Goal: Check status: Check status

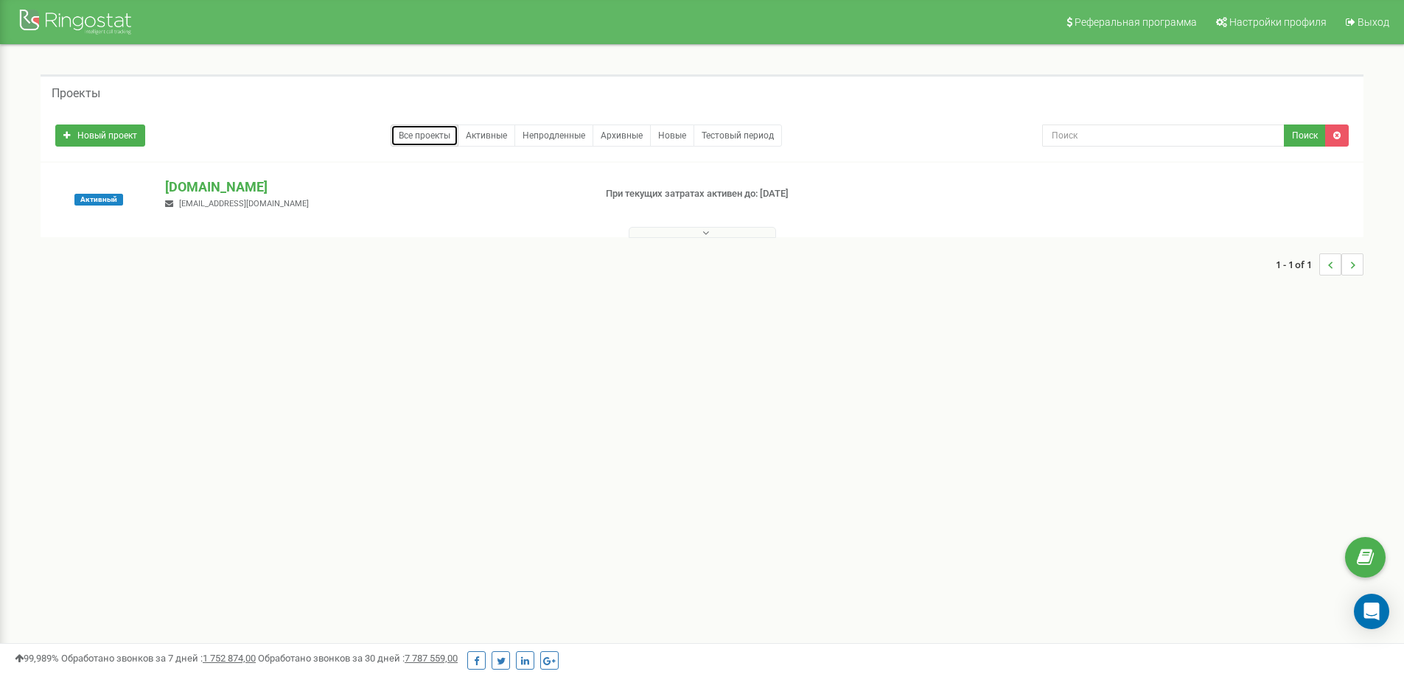
click at [409, 129] on link "Все проекты" at bounding box center [425, 136] width 68 height 22
click at [699, 234] on button at bounding box center [702, 232] width 147 height 11
click at [692, 234] on button at bounding box center [702, 232] width 147 height 11
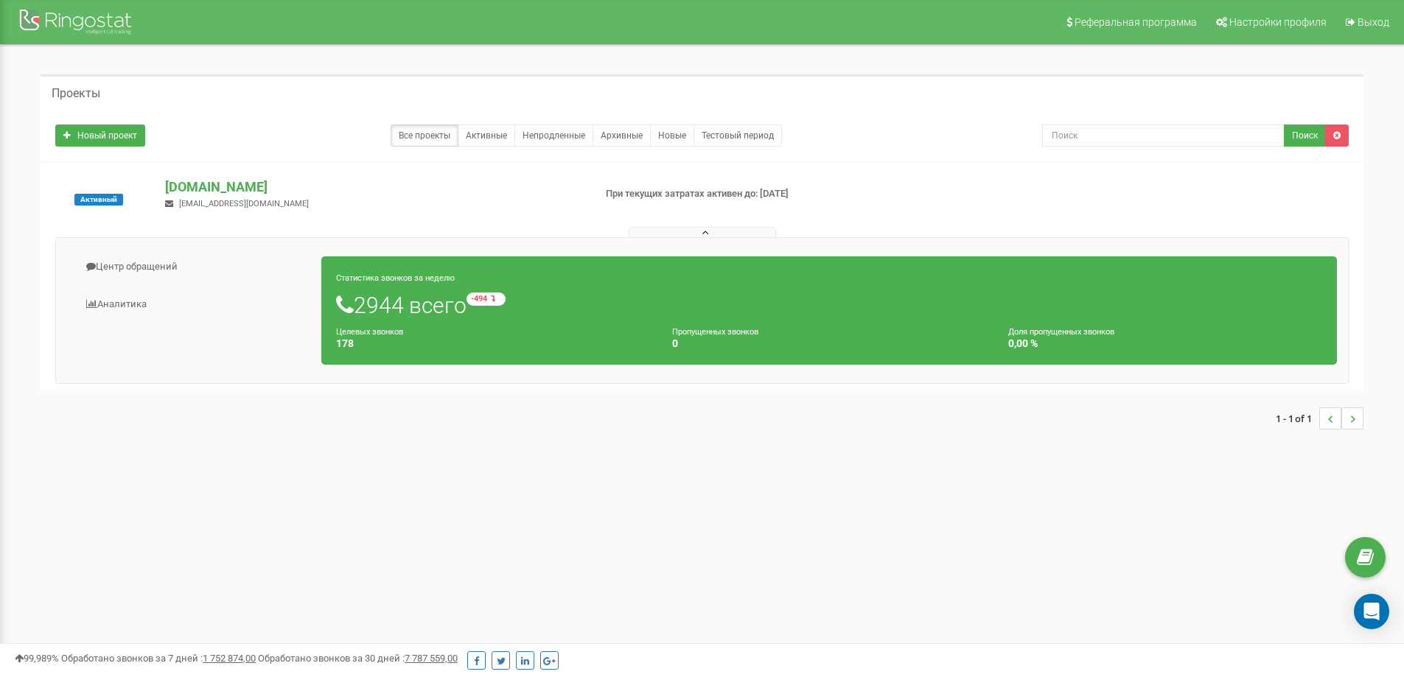
click at [212, 175] on div "Активный EXPERTteam.com.ua v.gordenko1994@gmail.com При текущих затратах активе…" at bounding box center [702, 277] width 1323 height 228
click at [214, 182] on p "[DOMAIN_NAME]" at bounding box center [373, 187] width 416 height 19
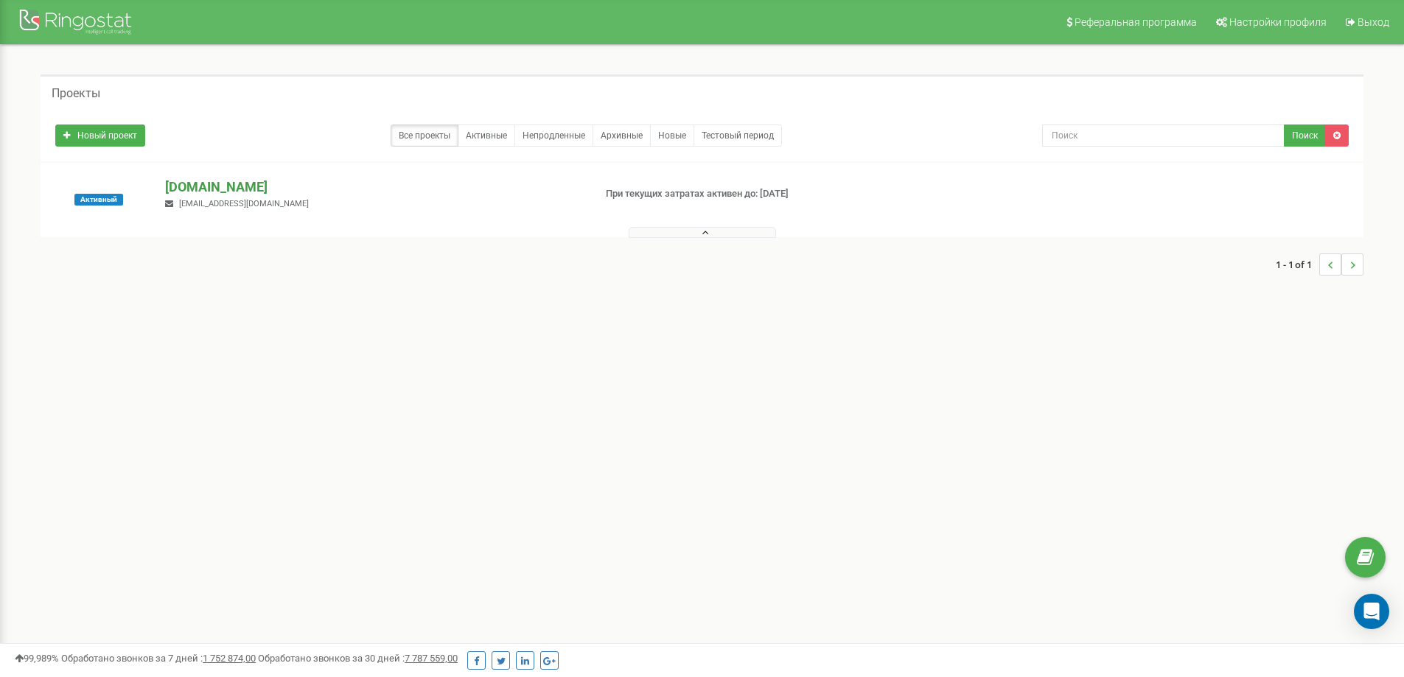
click at [262, 189] on p "[DOMAIN_NAME]" at bounding box center [373, 187] width 416 height 19
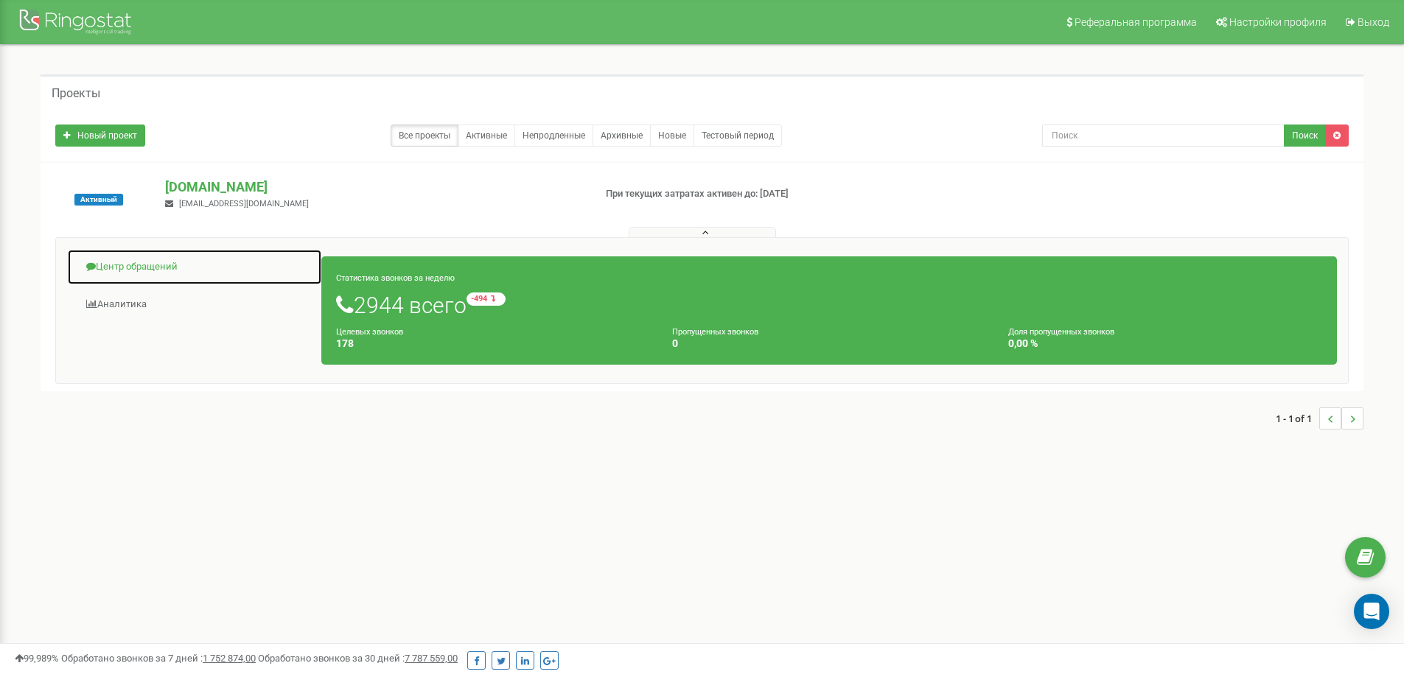
click at [125, 266] on link "Центр обращений" at bounding box center [194, 267] width 255 height 36
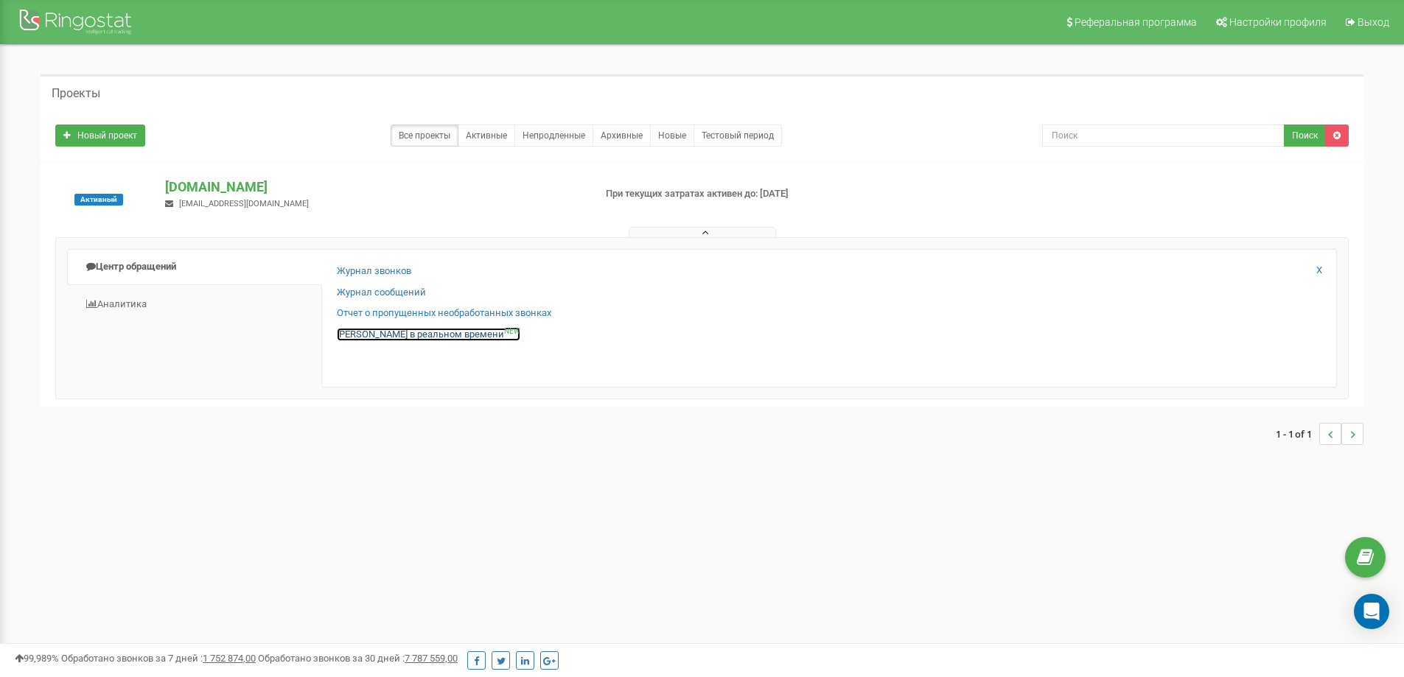
click at [434, 335] on link "Звонки в реальном времени NEW" at bounding box center [428, 335] width 183 height 14
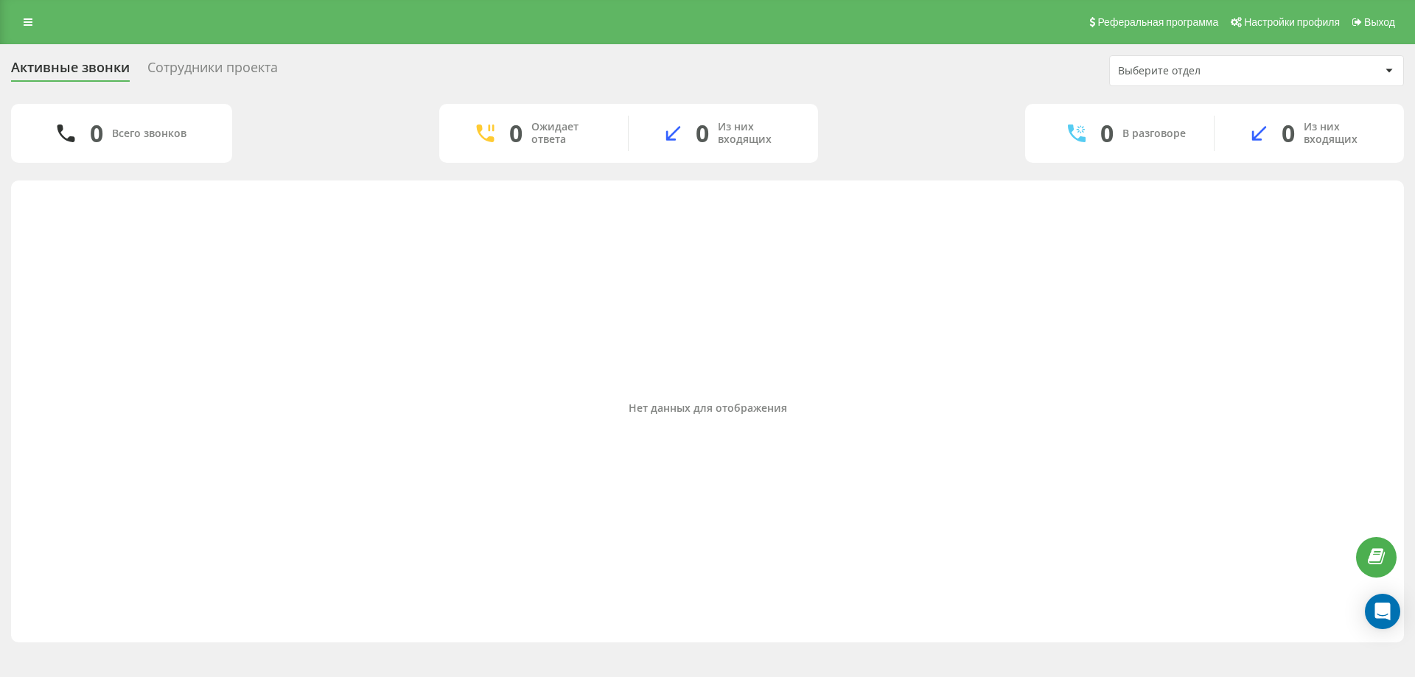
click at [1223, 63] on div "Выберите отдел" at bounding box center [1256, 70] width 293 height 29
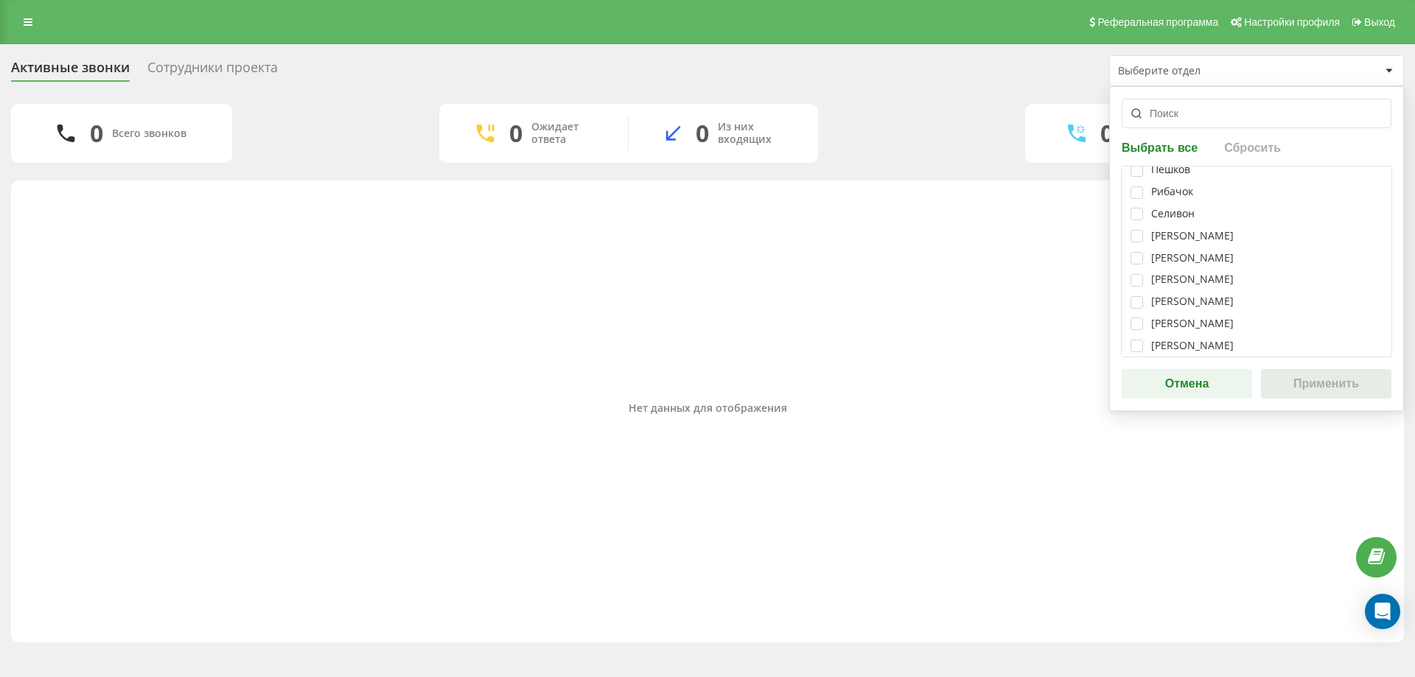
scroll to position [147, 0]
click at [1133, 292] on label at bounding box center [1136, 292] width 13 height 0
checkbox input "true"
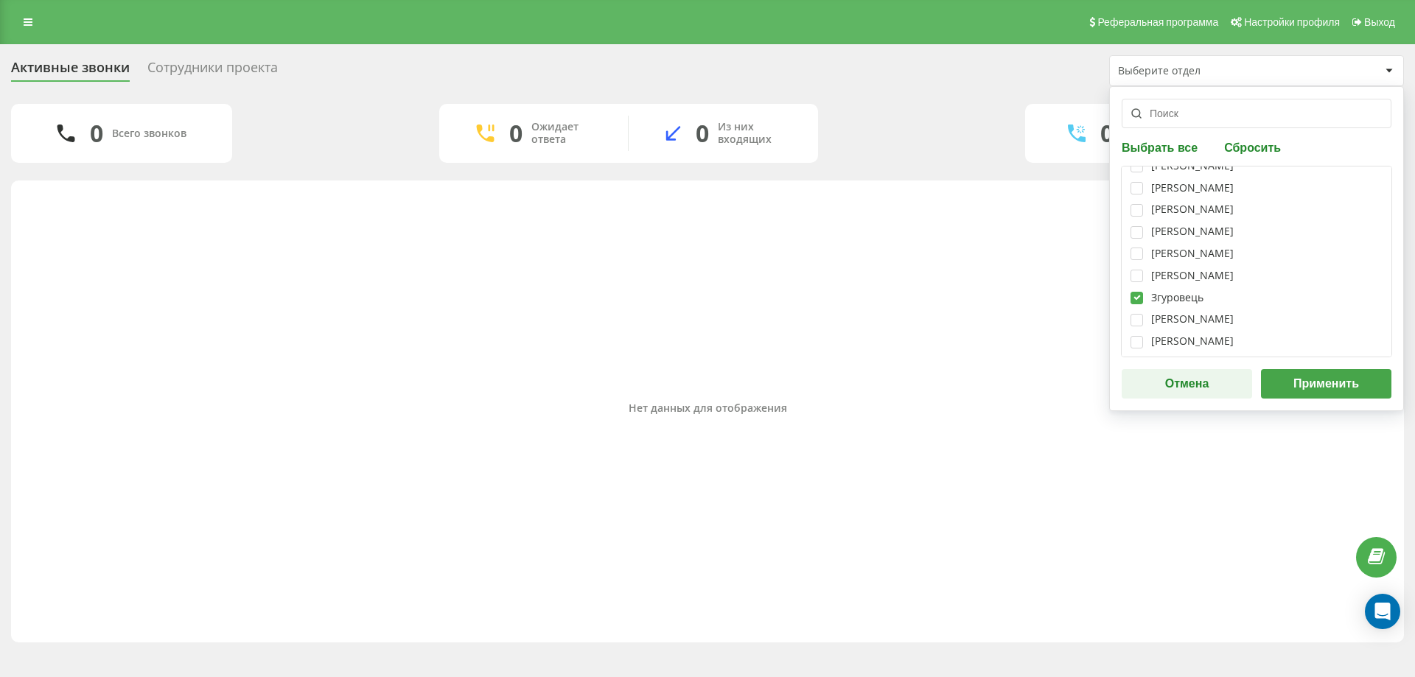
click at [1366, 382] on button "Применить" at bounding box center [1326, 383] width 130 height 29
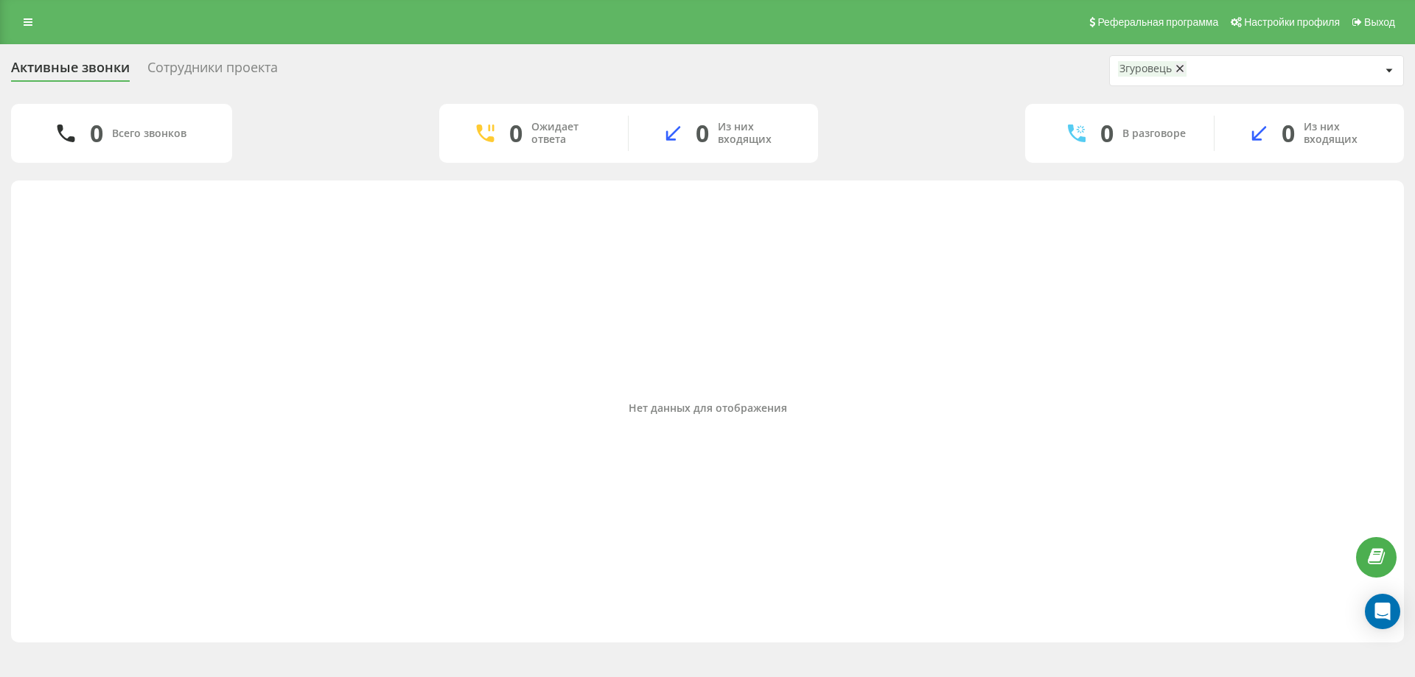
click at [237, 68] on div "Сотрудники проекта" at bounding box center [212, 71] width 130 height 23
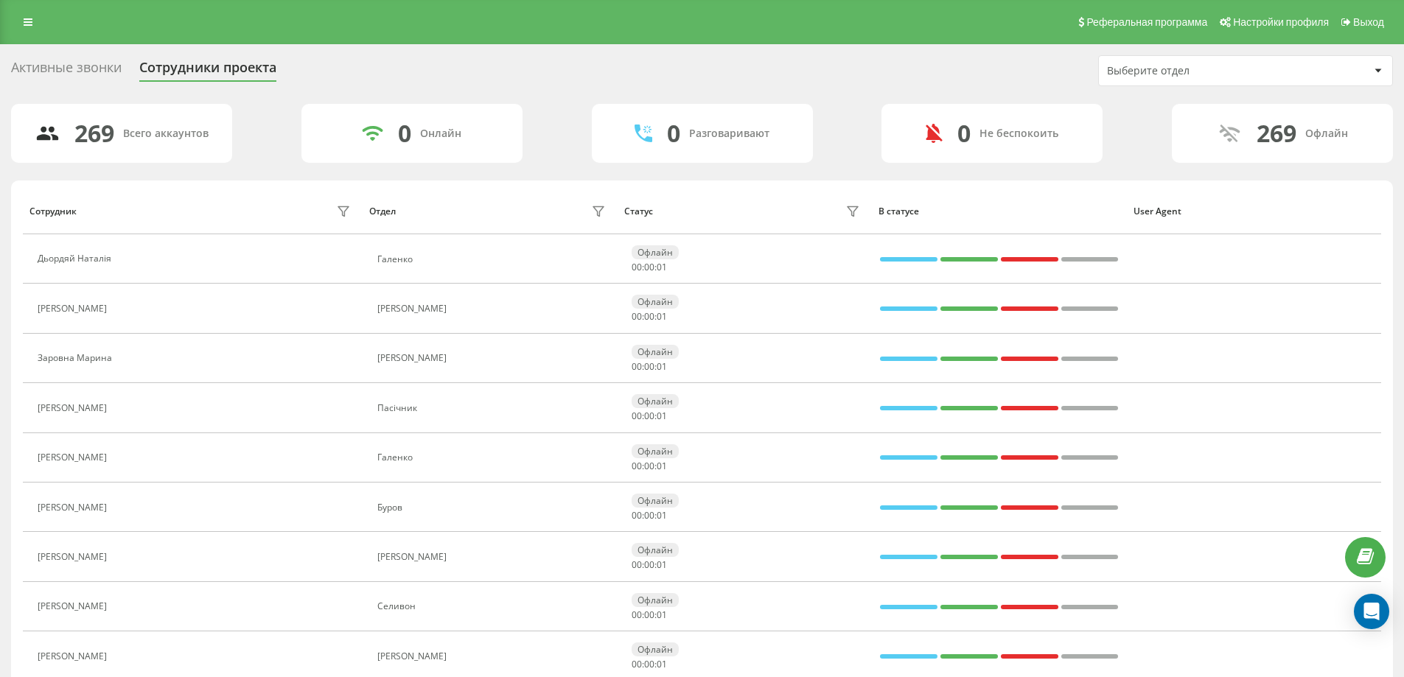
click at [1239, 65] on div "Выберите отдел" at bounding box center [1195, 71] width 176 height 13
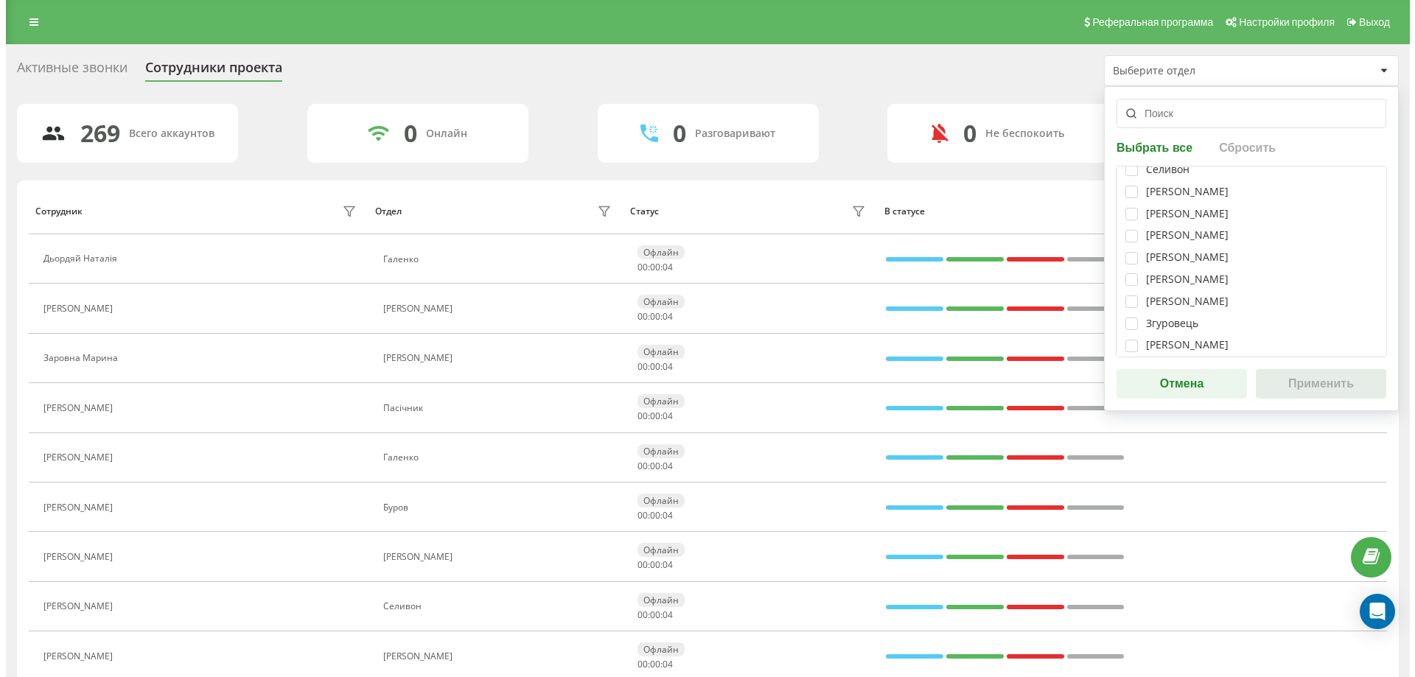
scroll to position [147, 0]
click at [1125, 292] on label at bounding box center [1125, 292] width 13 height 0
checkbox input "true"
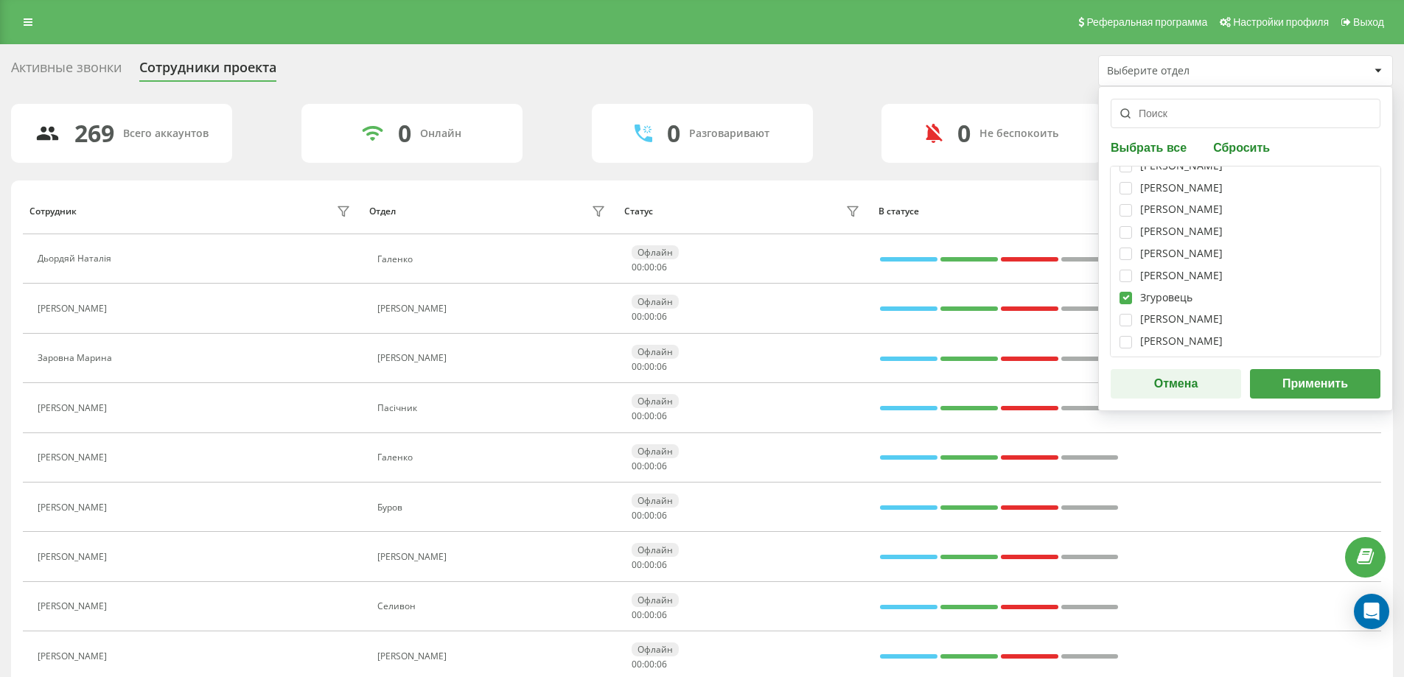
click at [1314, 380] on button "Применить" at bounding box center [1315, 383] width 130 height 29
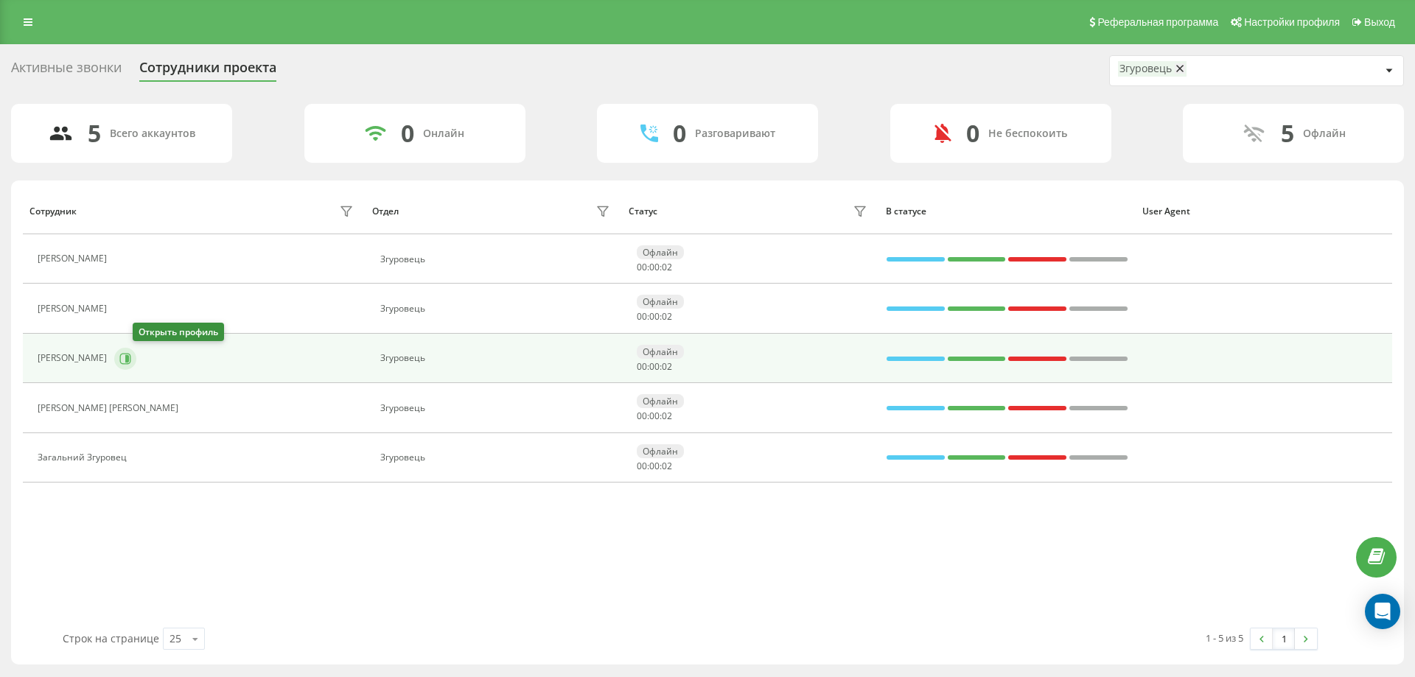
click at [131, 353] on icon at bounding box center [125, 359] width 12 height 12
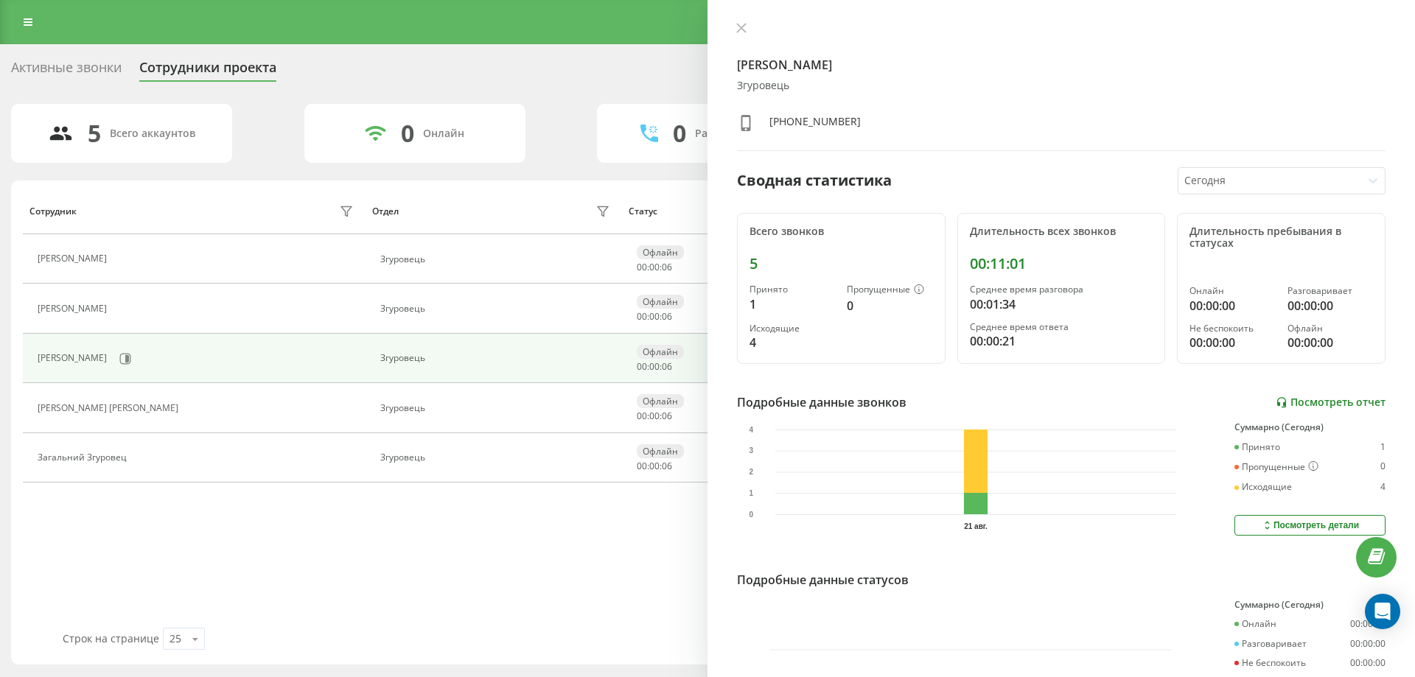
click at [1321, 397] on link "Посмотреть отчет" at bounding box center [1331, 402] width 110 height 13
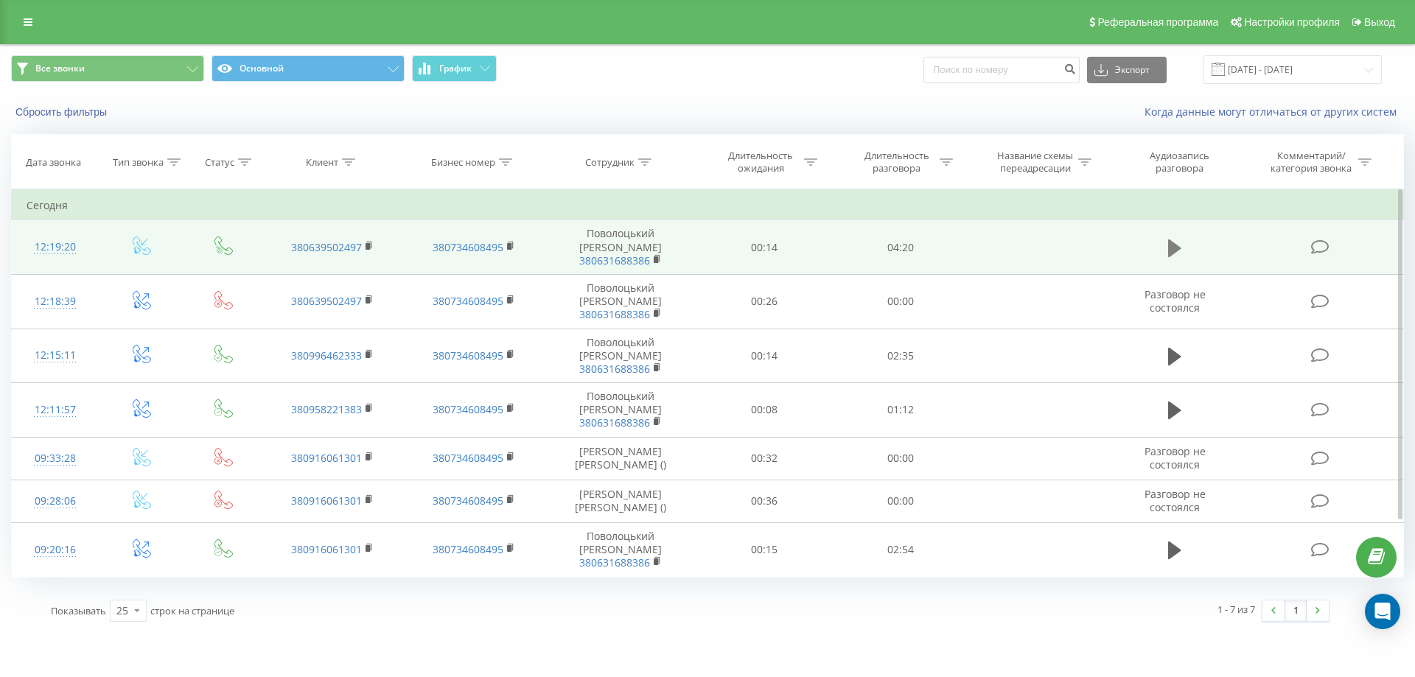
click at [1174, 238] on icon at bounding box center [1174, 248] width 13 height 21
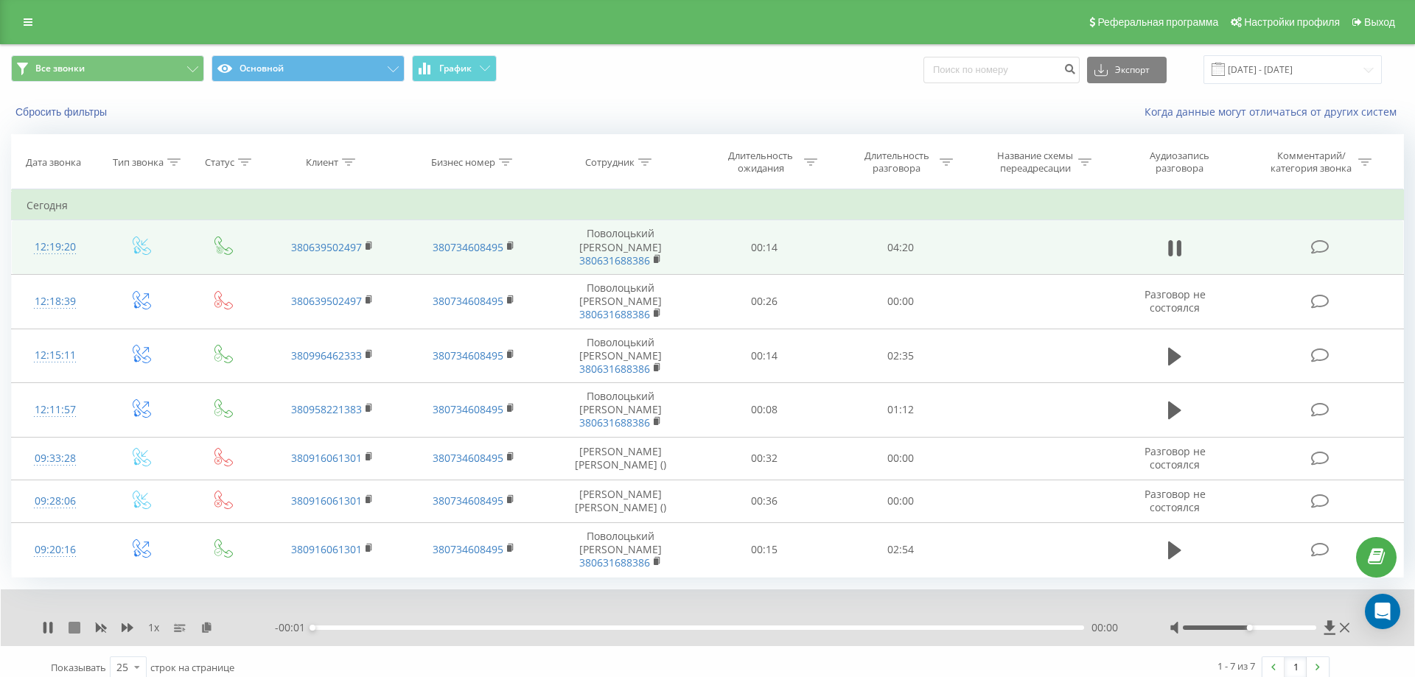
click at [78, 620] on div "1 x" at bounding box center [158, 627] width 233 height 15
click at [68, 620] on div "1 x" at bounding box center [158, 627] width 233 height 15
click at [70, 620] on div "1 x" at bounding box center [158, 627] width 233 height 15
click at [74, 622] on icon at bounding box center [75, 628] width 12 height 12
click at [1329, 620] on icon at bounding box center [1329, 627] width 11 height 14
